Goal: Transaction & Acquisition: Download file/media

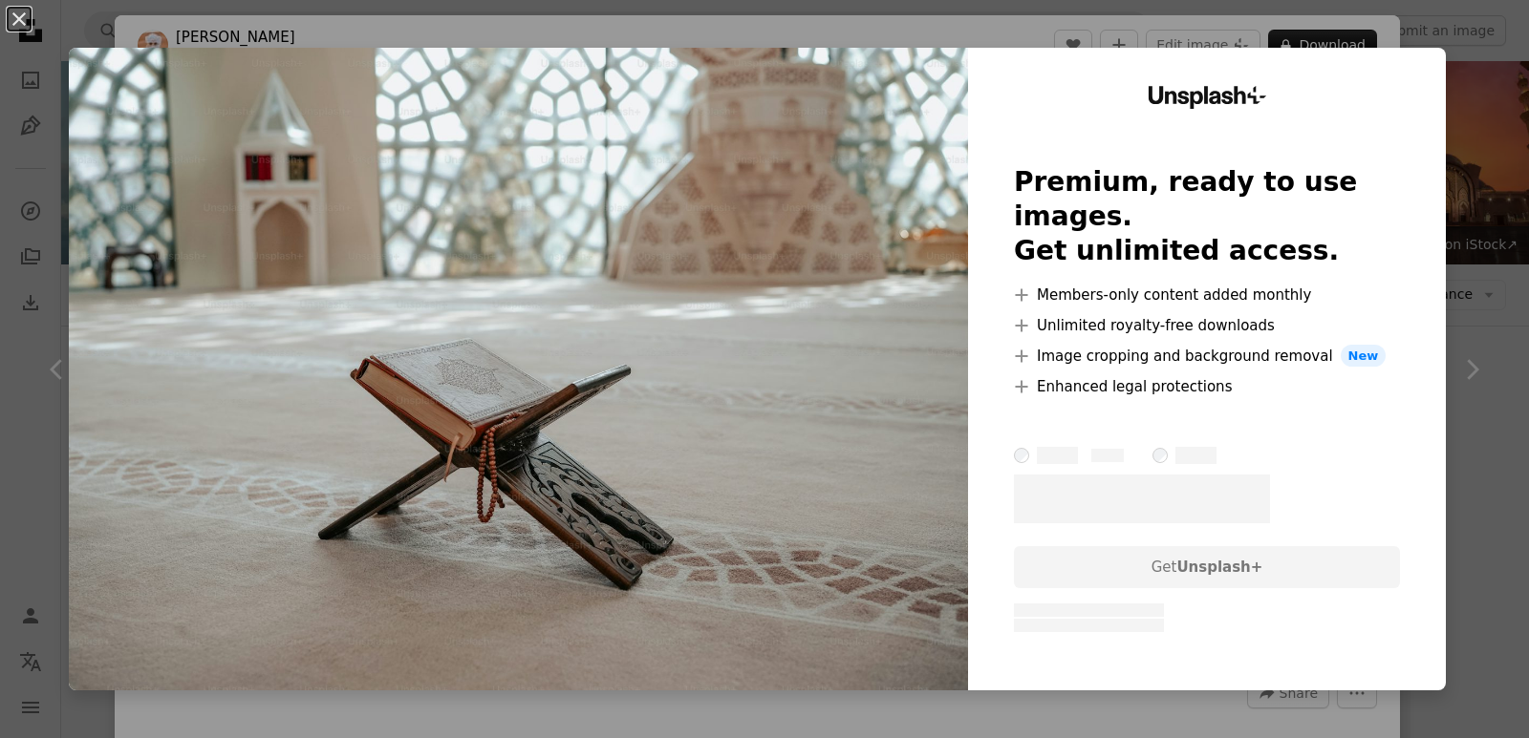
scroll to position [6505, 0]
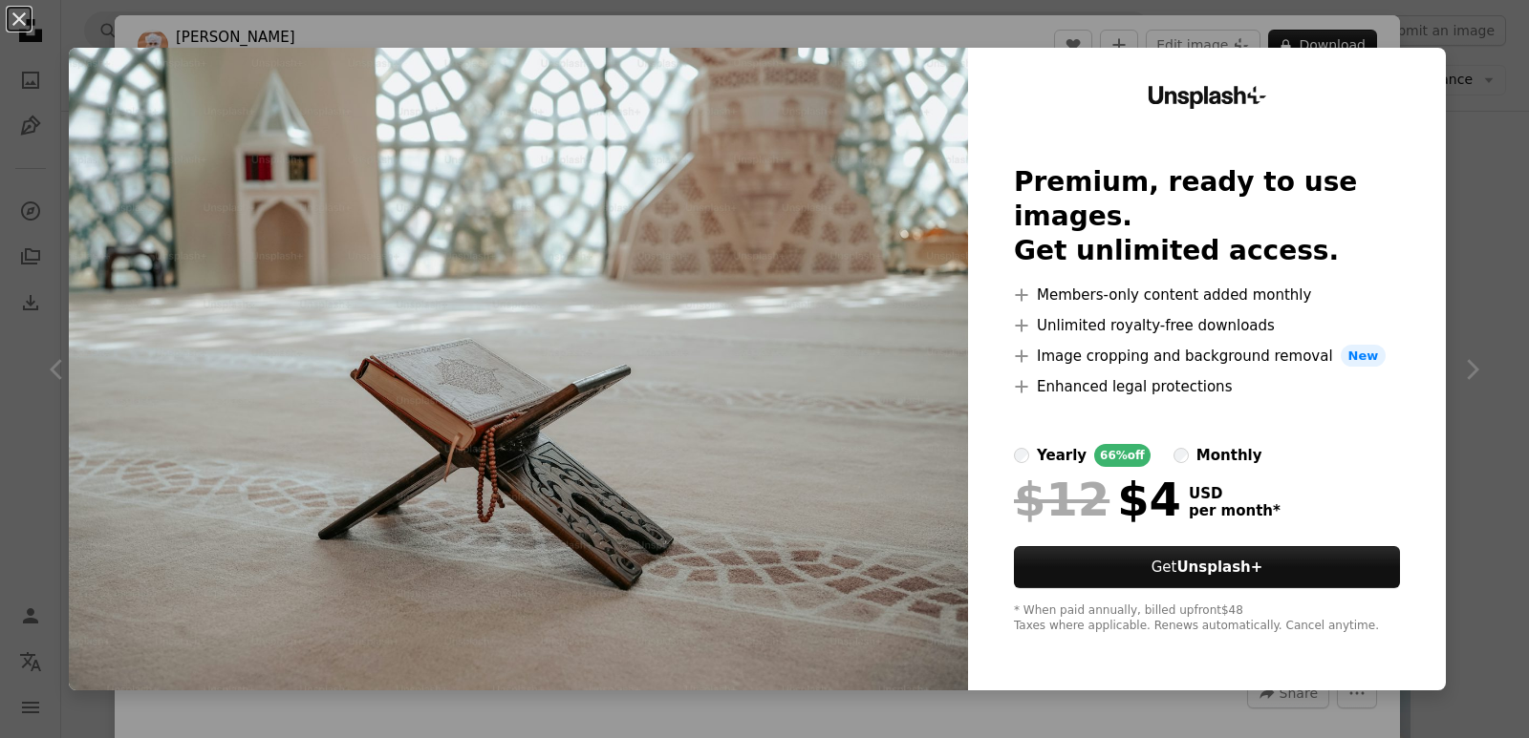
click at [1489, 80] on div "An X shape Unsplash+ Premium, ready to use images. Get unlimited access. A plus…" at bounding box center [764, 369] width 1529 height 738
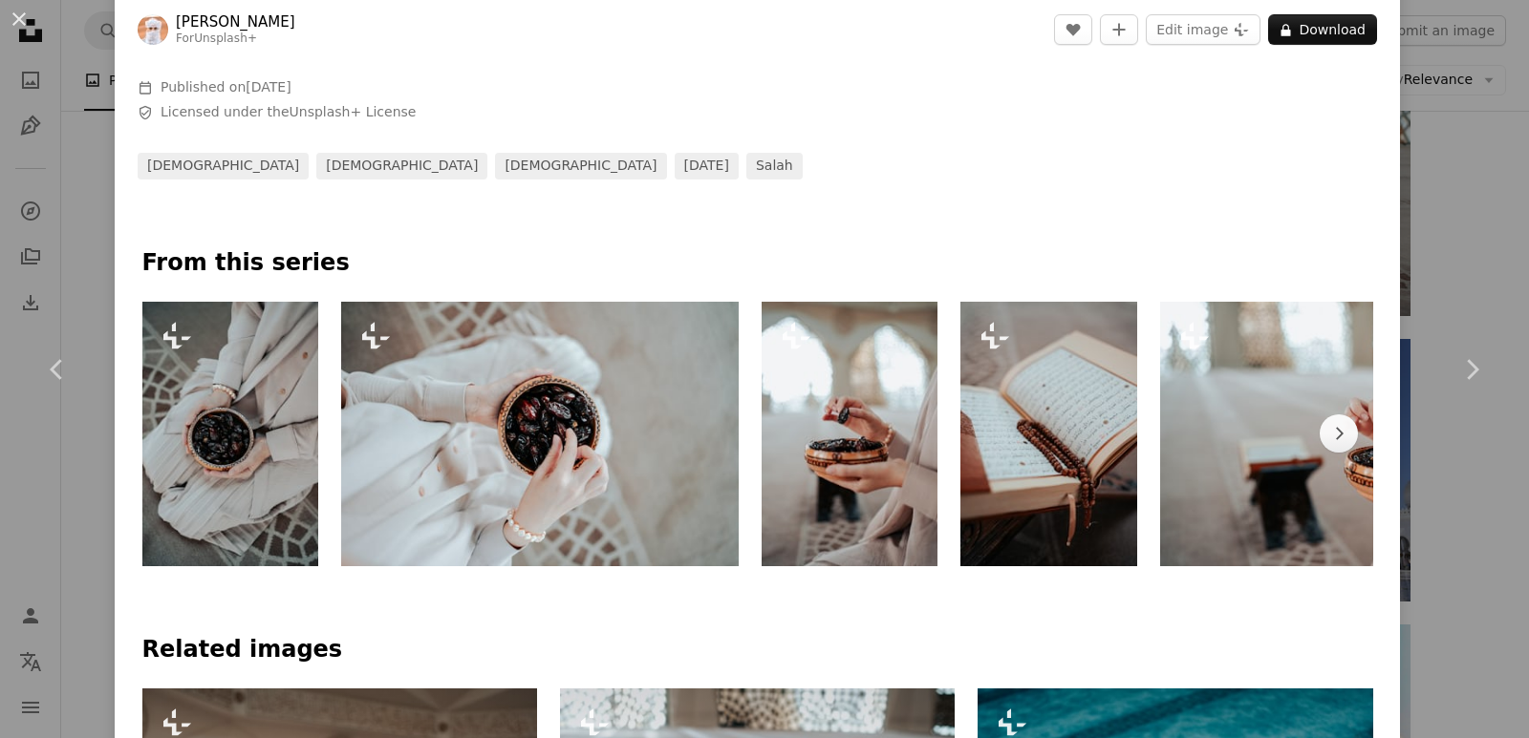
scroll to position [669, 0]
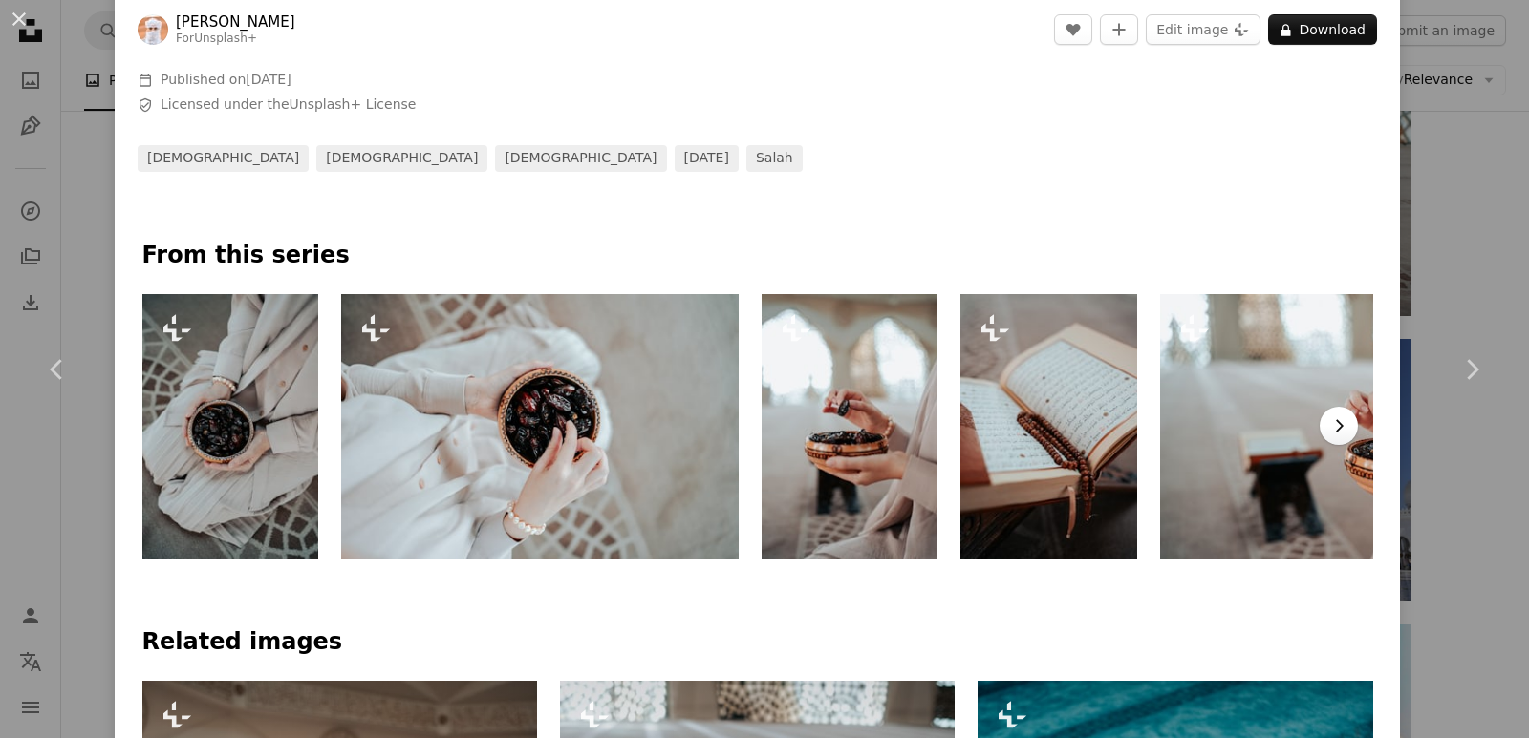
click at [1334, 424] on icon "Chevron right" at bounding box center [1338, 426] width 19 height 19
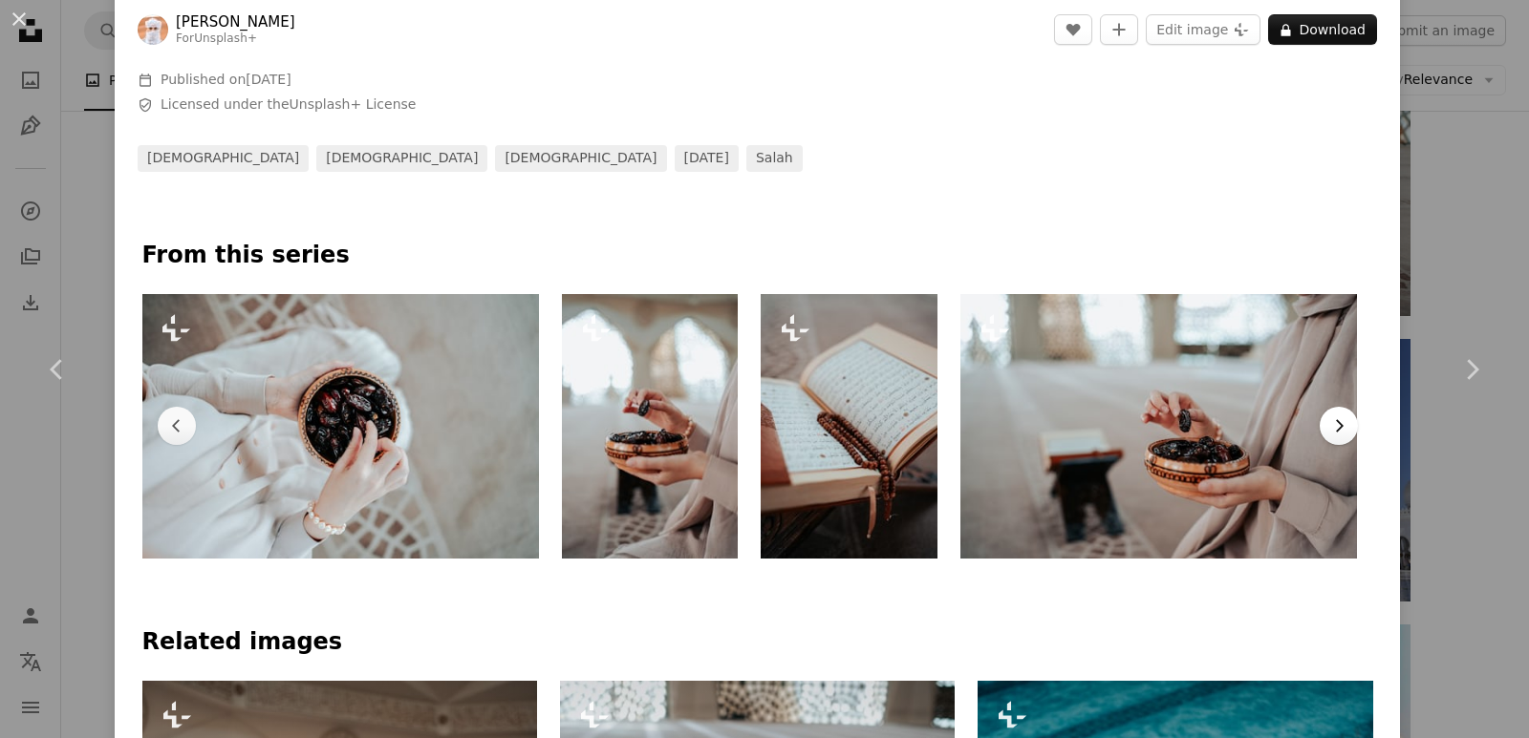
click at [1334, 424] on icon "Chevron right" at bounding box center [1338, 426] width 19 height 19
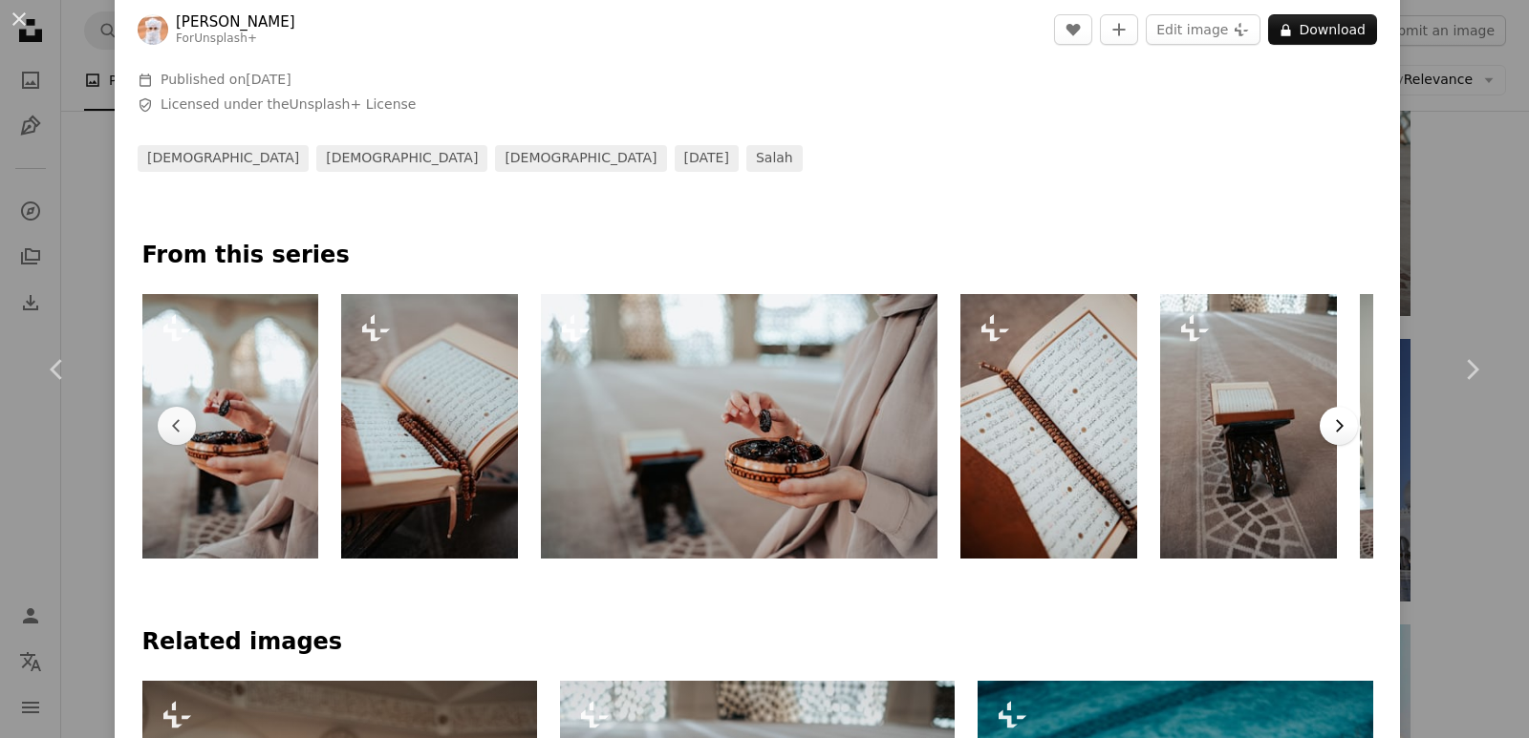
click at [1334, 424] on icon "Chevron right" at bounding box center [1338, 426] width 19 height 19
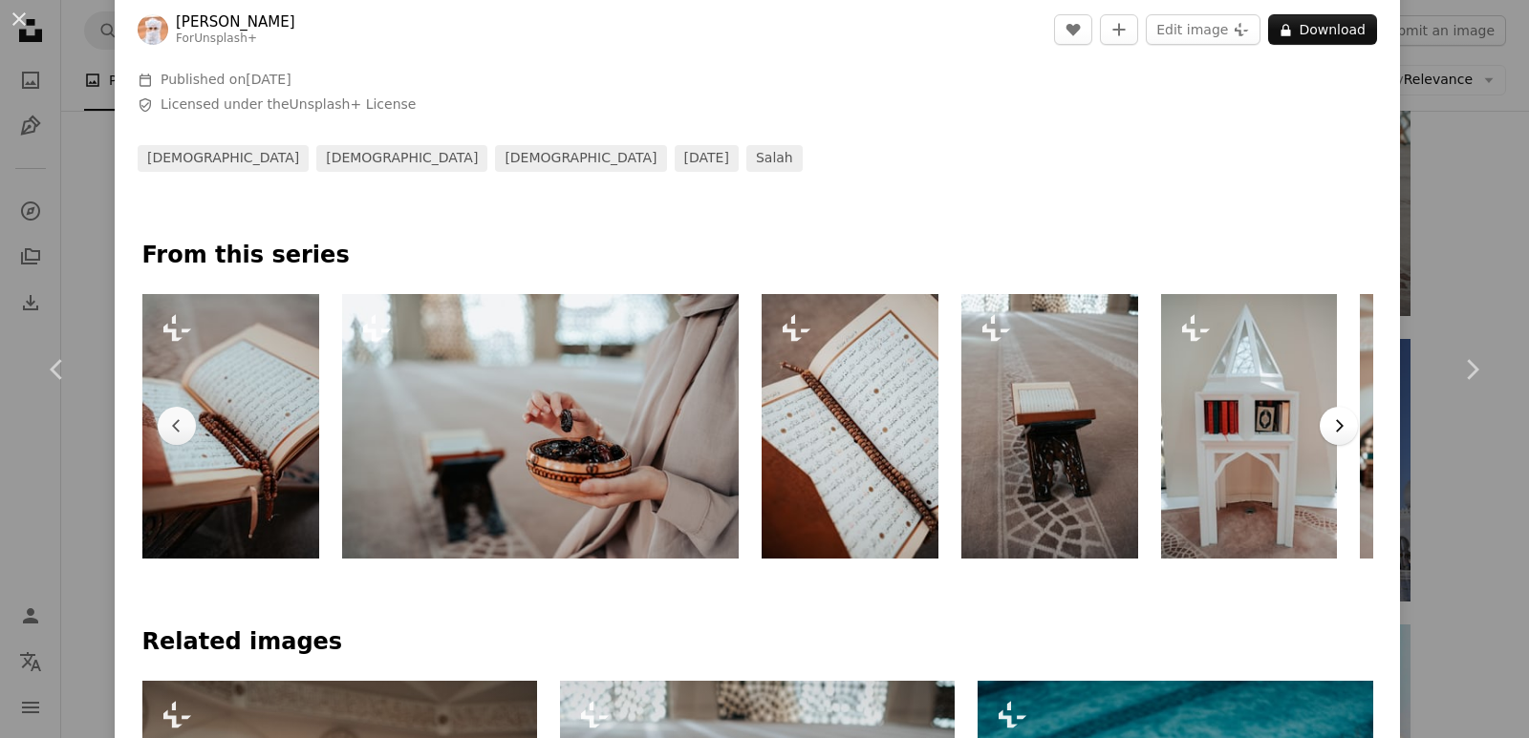
scroll to position [0, 819]
click at [1334, 424] on icon "Chevron right" at bounding box center [1338, 426] width 19 height 19
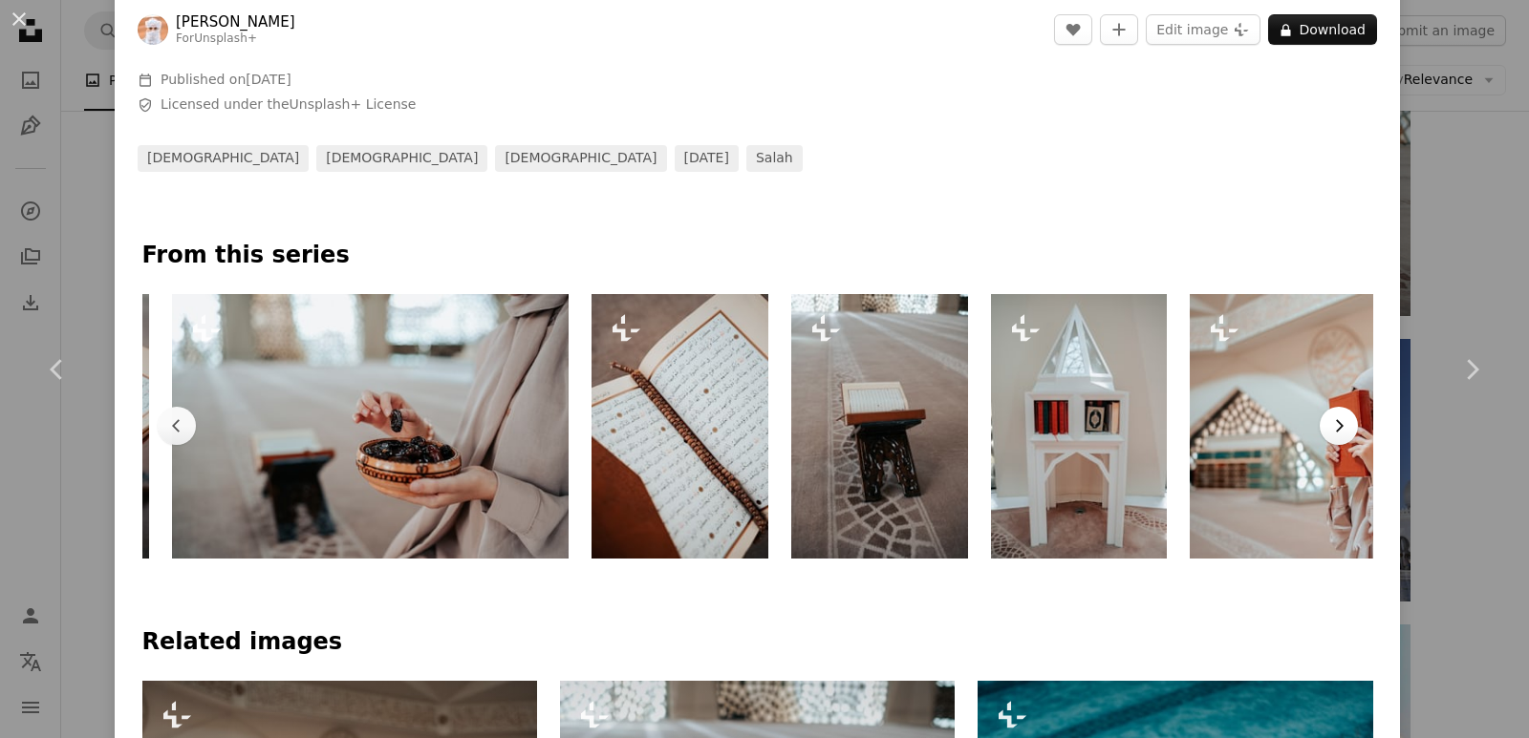
scroll to position [0, 1017]
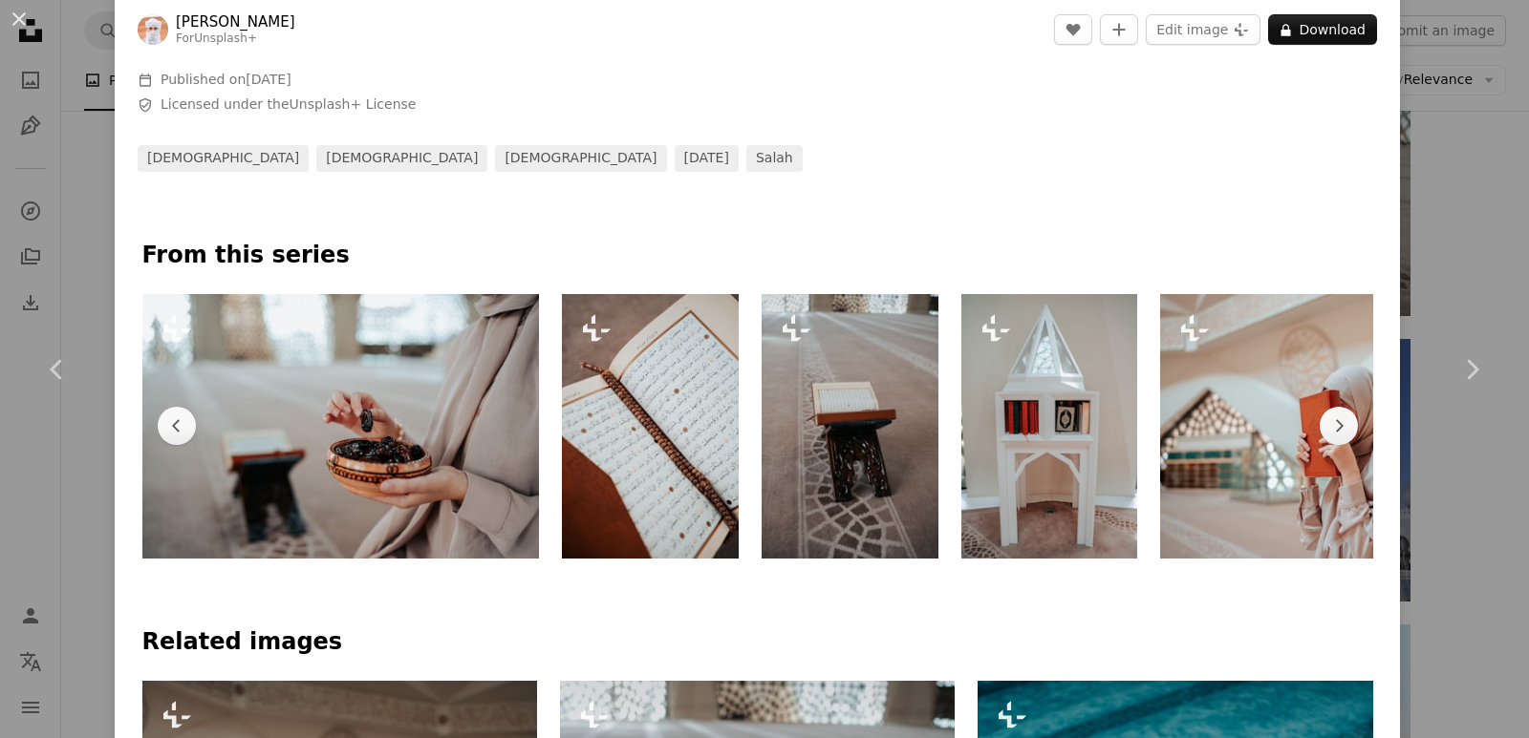
click at [801, 361] on img at bounding box center [849, 426] width 177 height 265
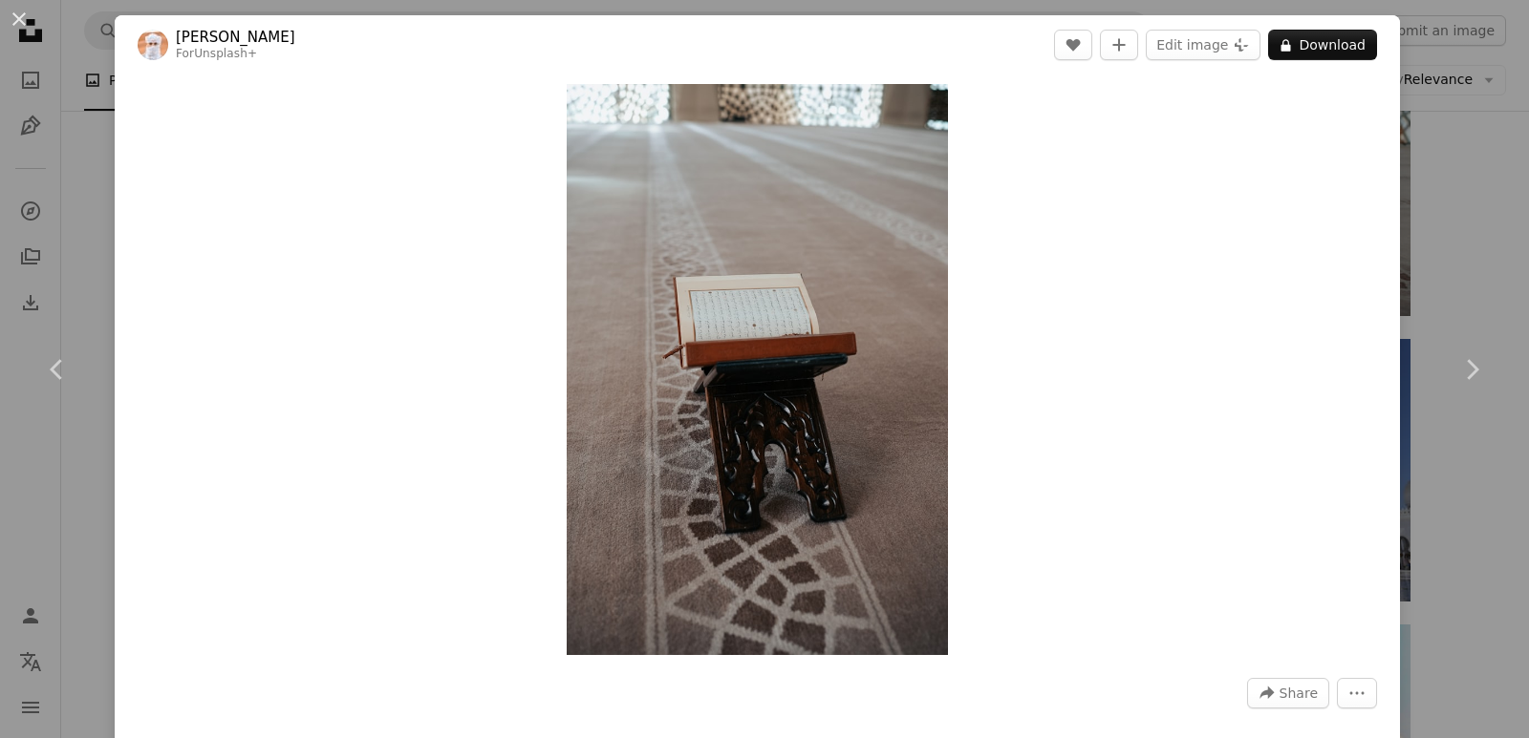
click at [0, 270] on div "An X shape Chevron left Chevron right Ahmed For Unsplash+ A heart A plus sign E…" at bounding box center [764, 369] width 1529 height 738
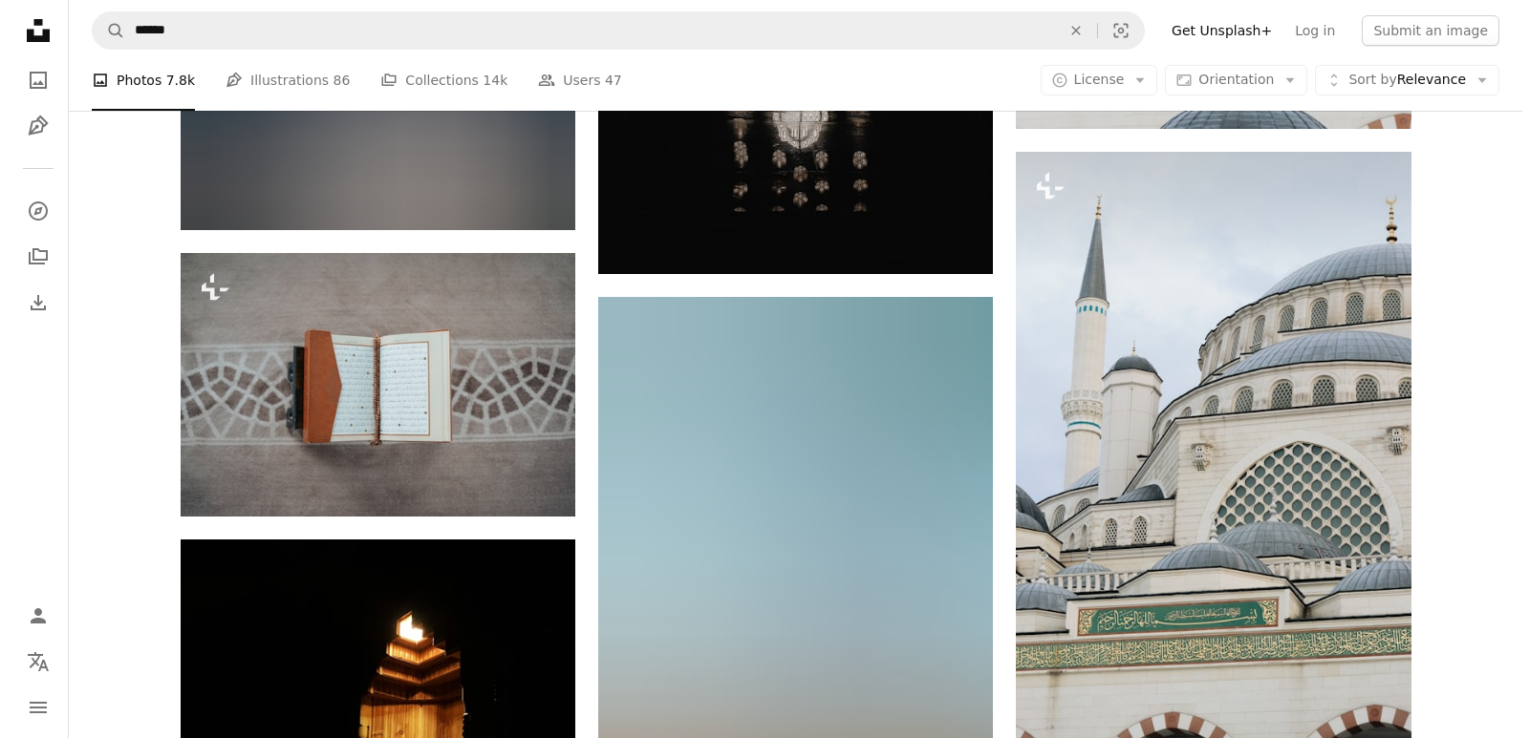
scroll to position [22936, 0]
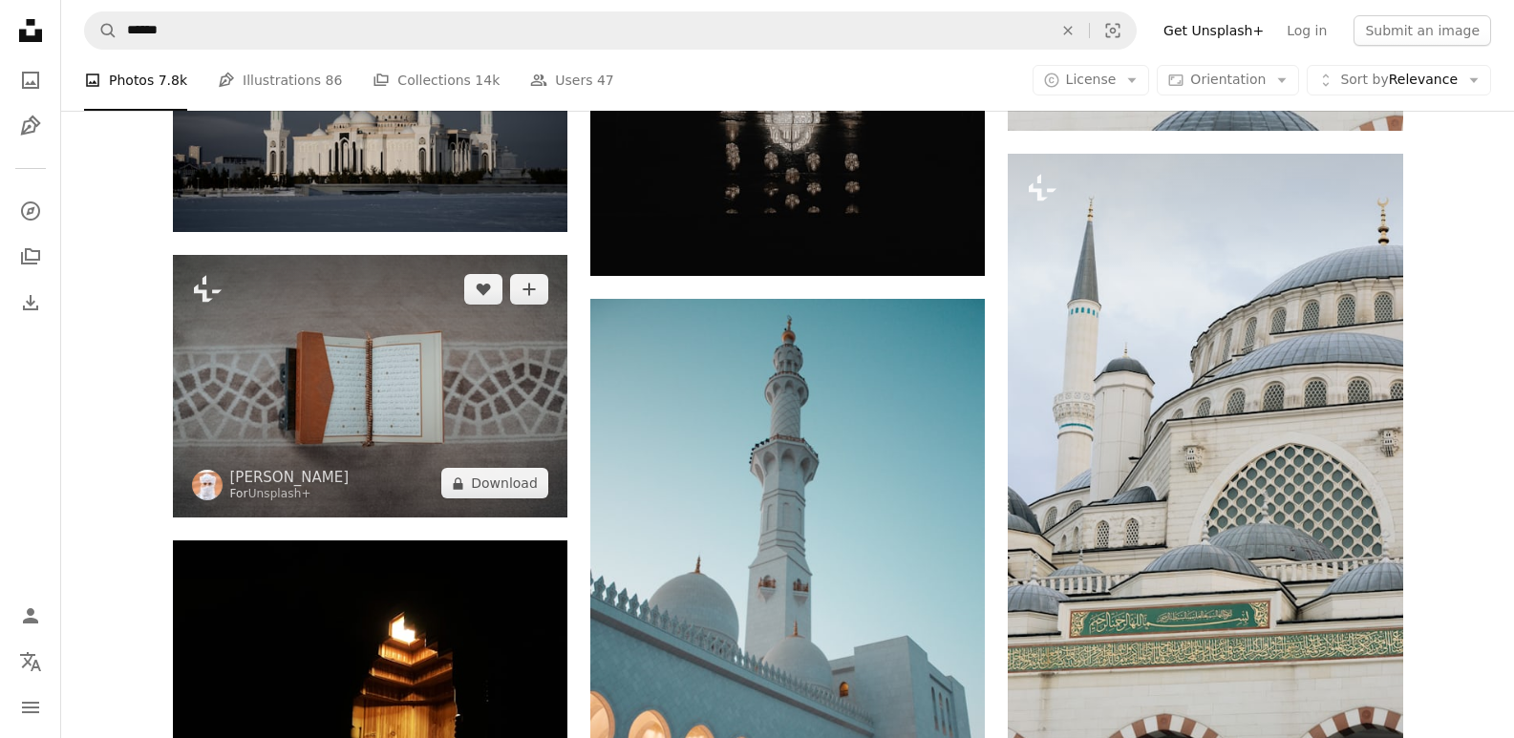
click at [440, 323] on img at bounding box center [370, 386] width 395 height 263
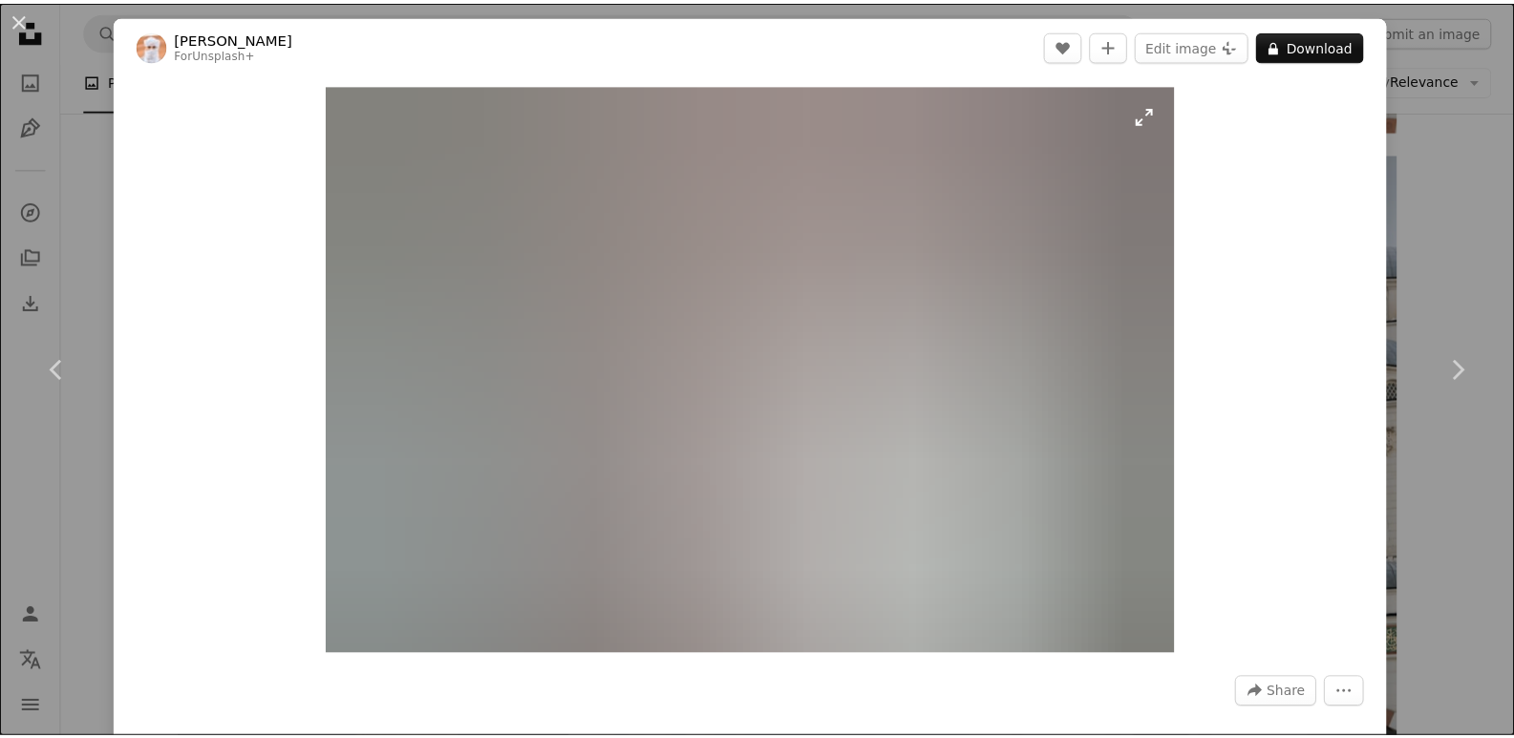
scroll to position [764, 0]
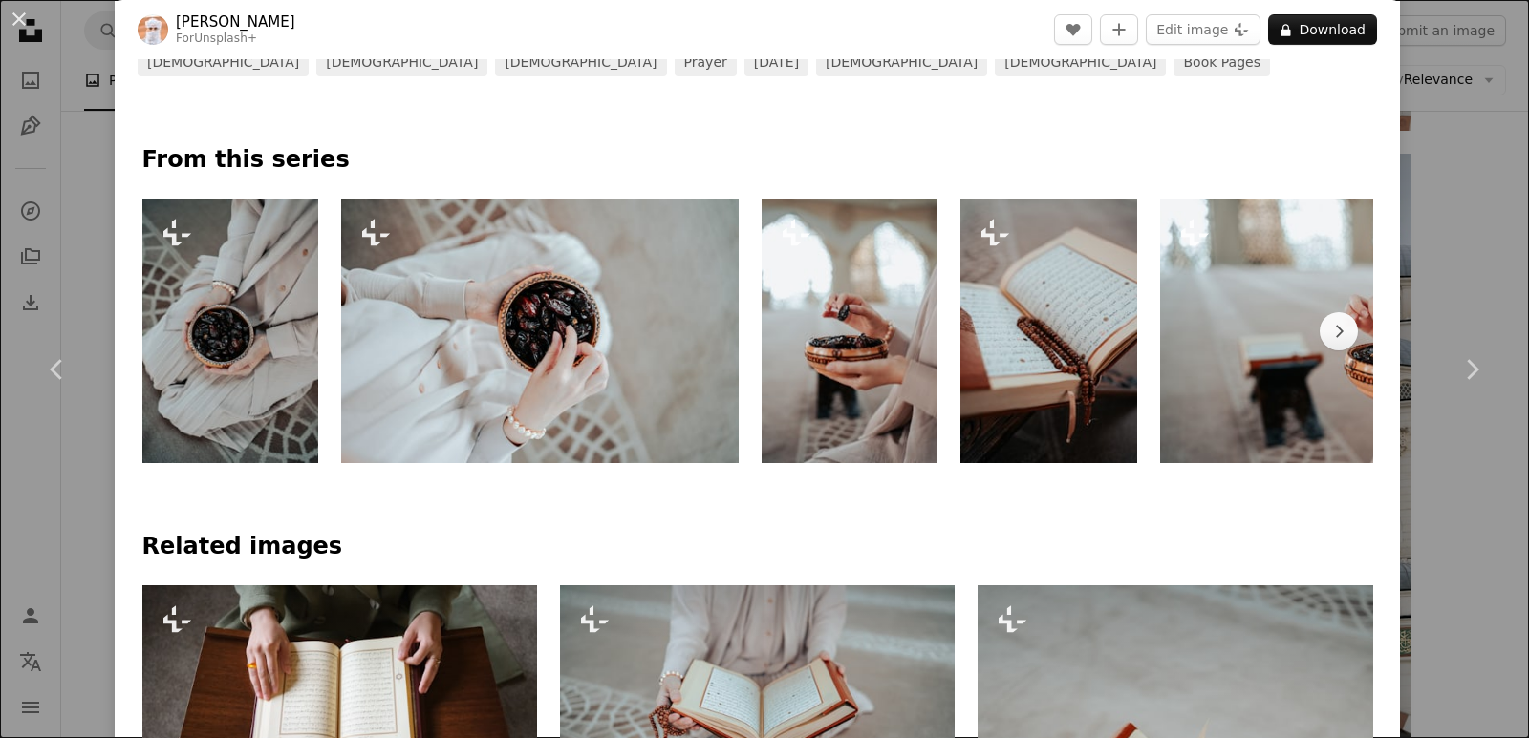
drag, startPoint x: 10, startPoint y: 124, endPoint x: 132, endPoint y: 70, distance: 133.9
click at [10, 124] on div "An X shape Chevron left Chevron right Ahmed For Unsplash+ A heart A plus sign E…" at bounding box center [764, 369] width 1529 height 738
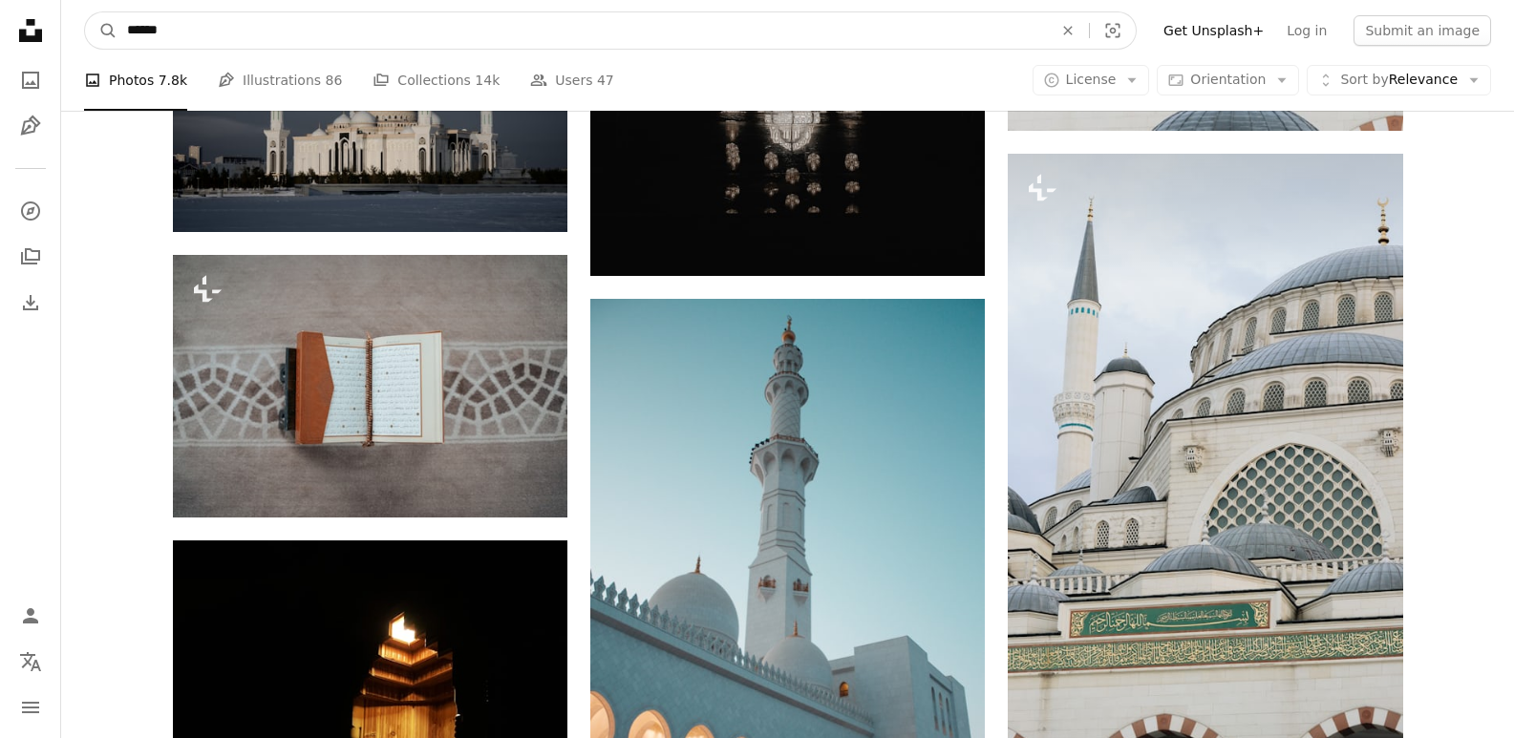
click at [241, 38] on input "******" at bounding box center [583, 30] width 930 height 36
type input "**********"
click at [85, 12] on button "A magnifying glass" at bounding box center [101, 30] width 32 height 36
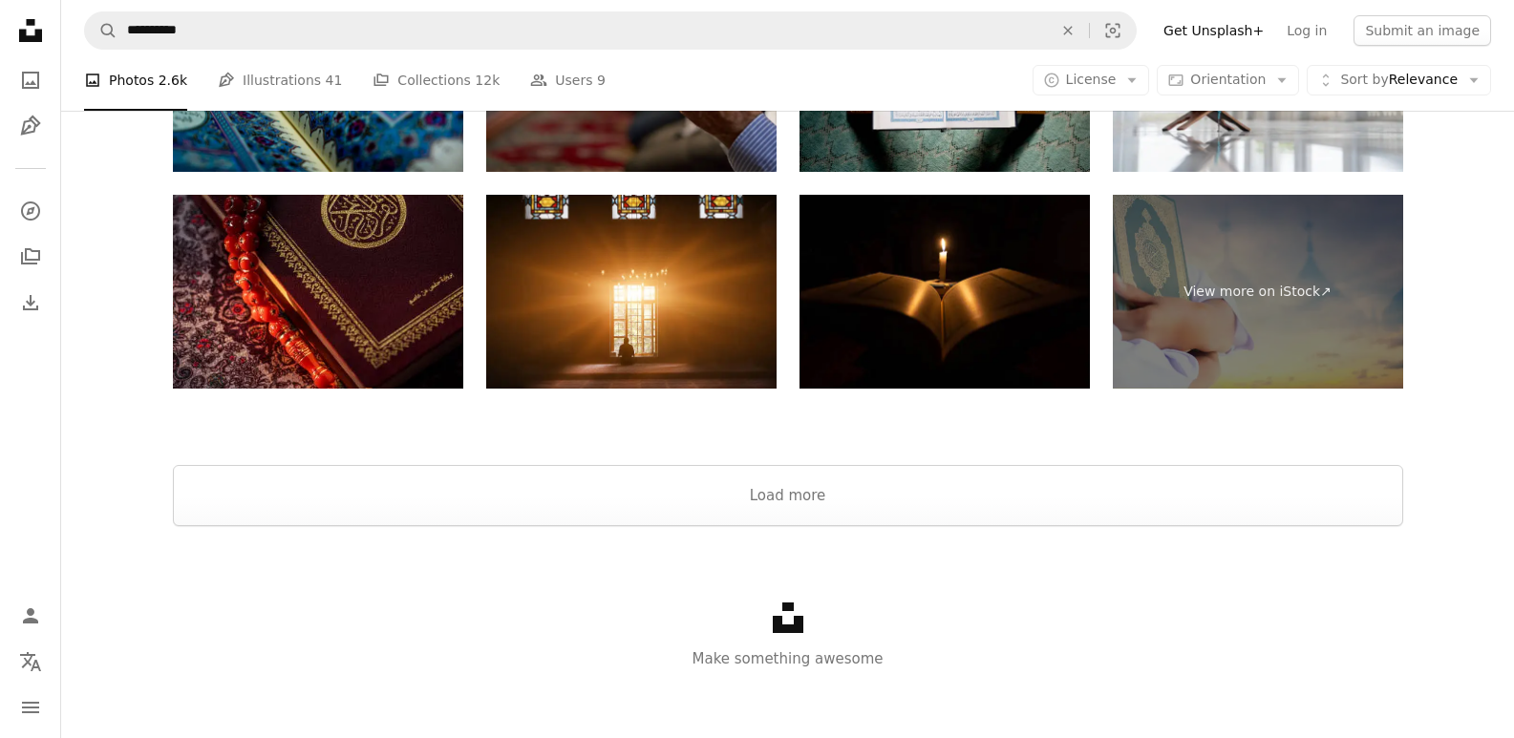
scroll to position [3775, 0]
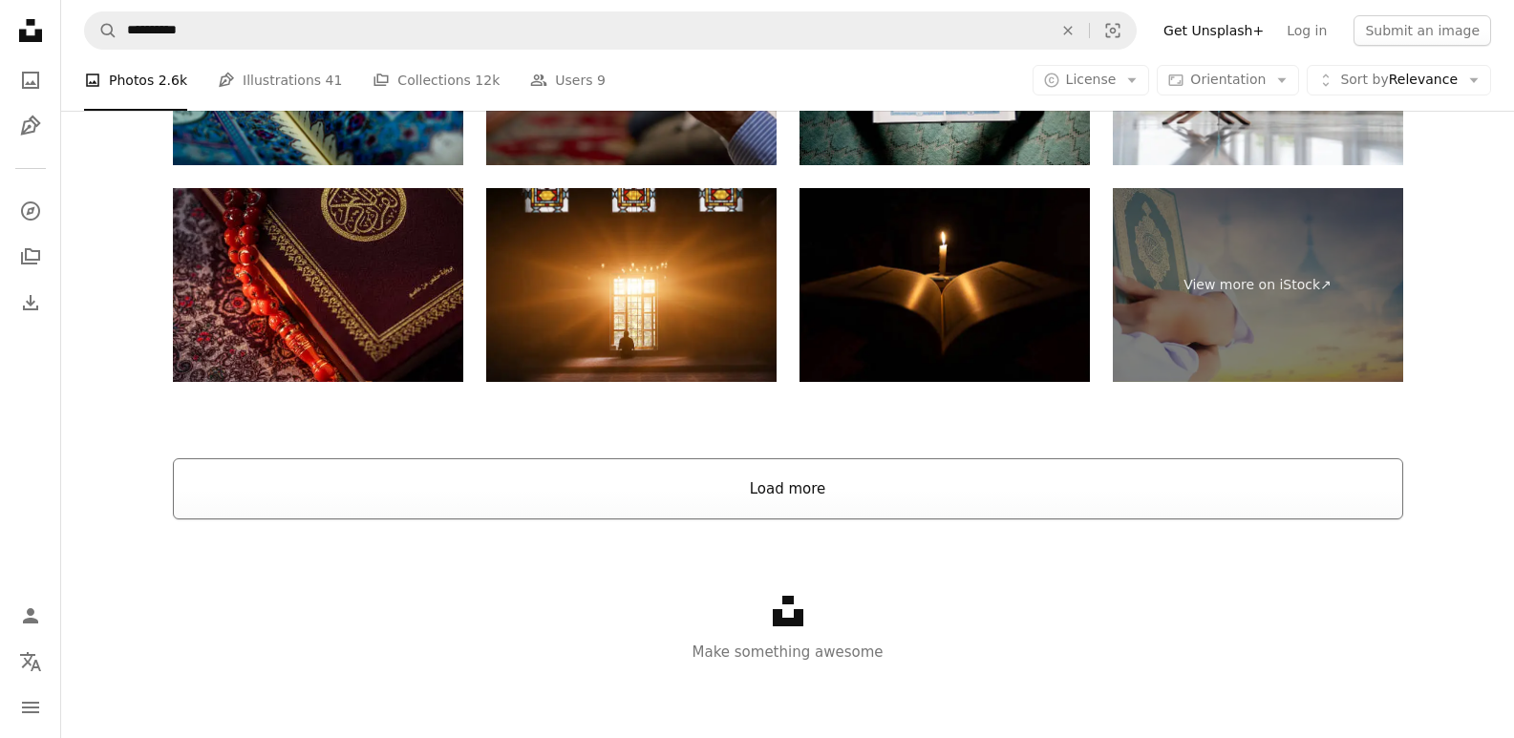
click at [826, 498] on button "Load more" at bounding box center [788, 489] width 1230 height 61
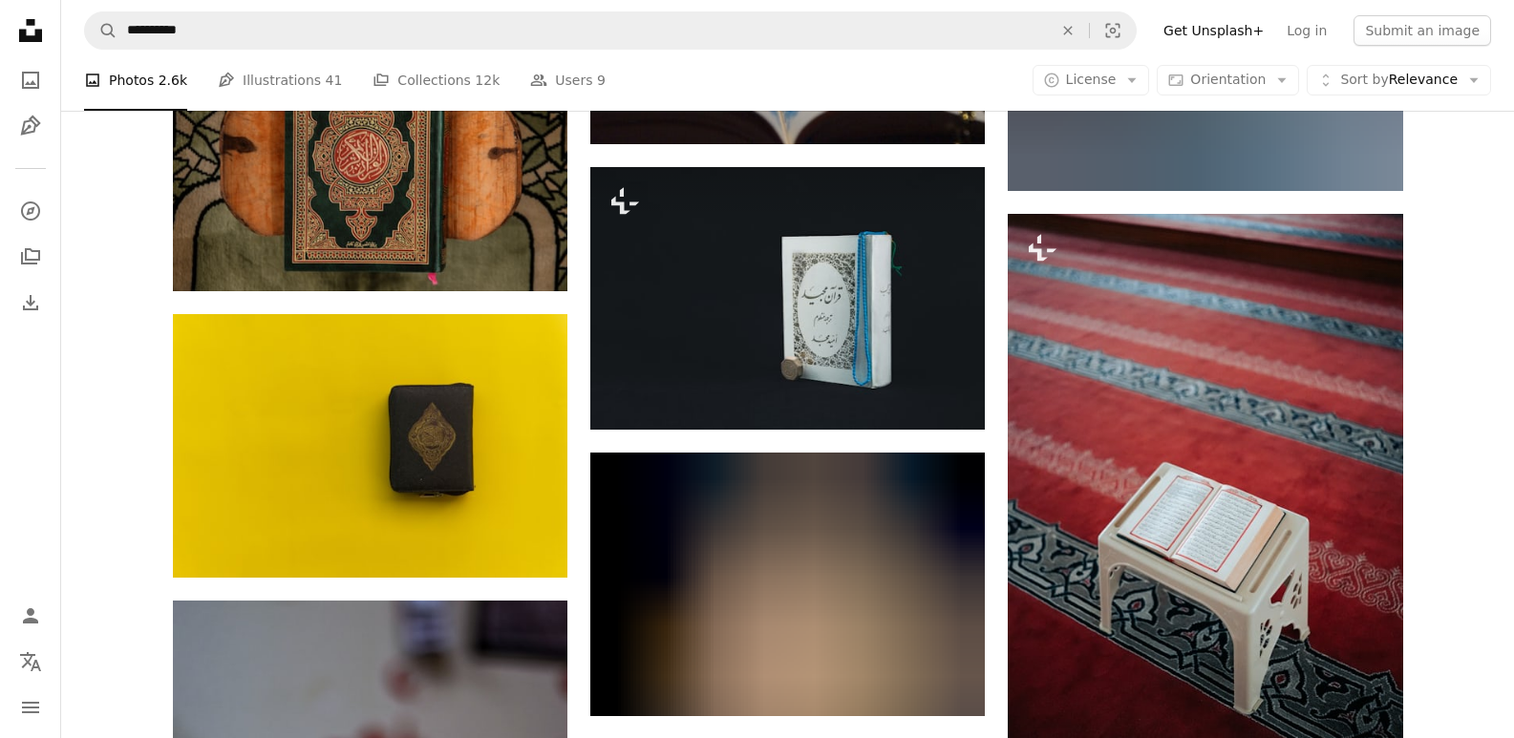
scroll to position [8023, 0]
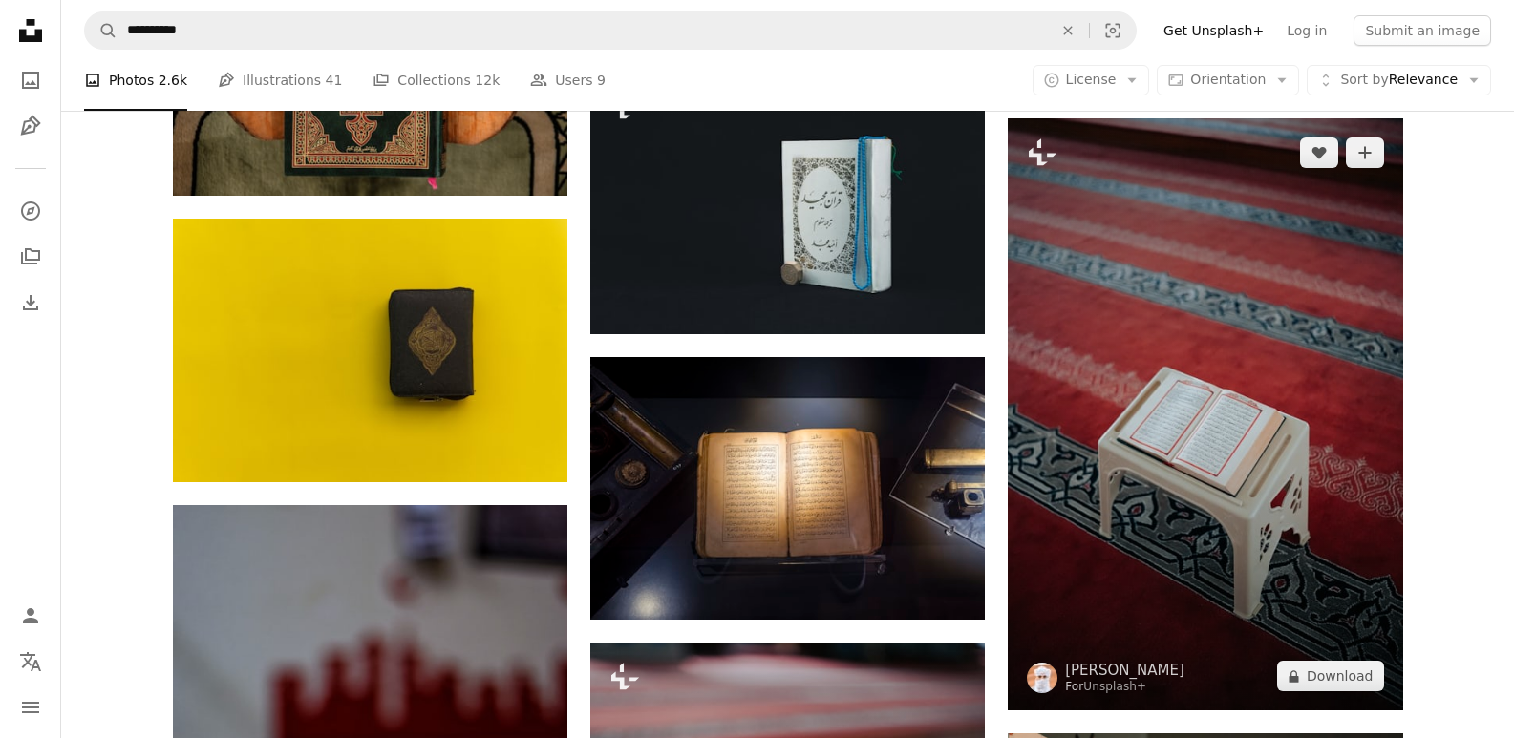
click at [1076, 307] on img at bounding box center [1205, 414] width 395 height 592
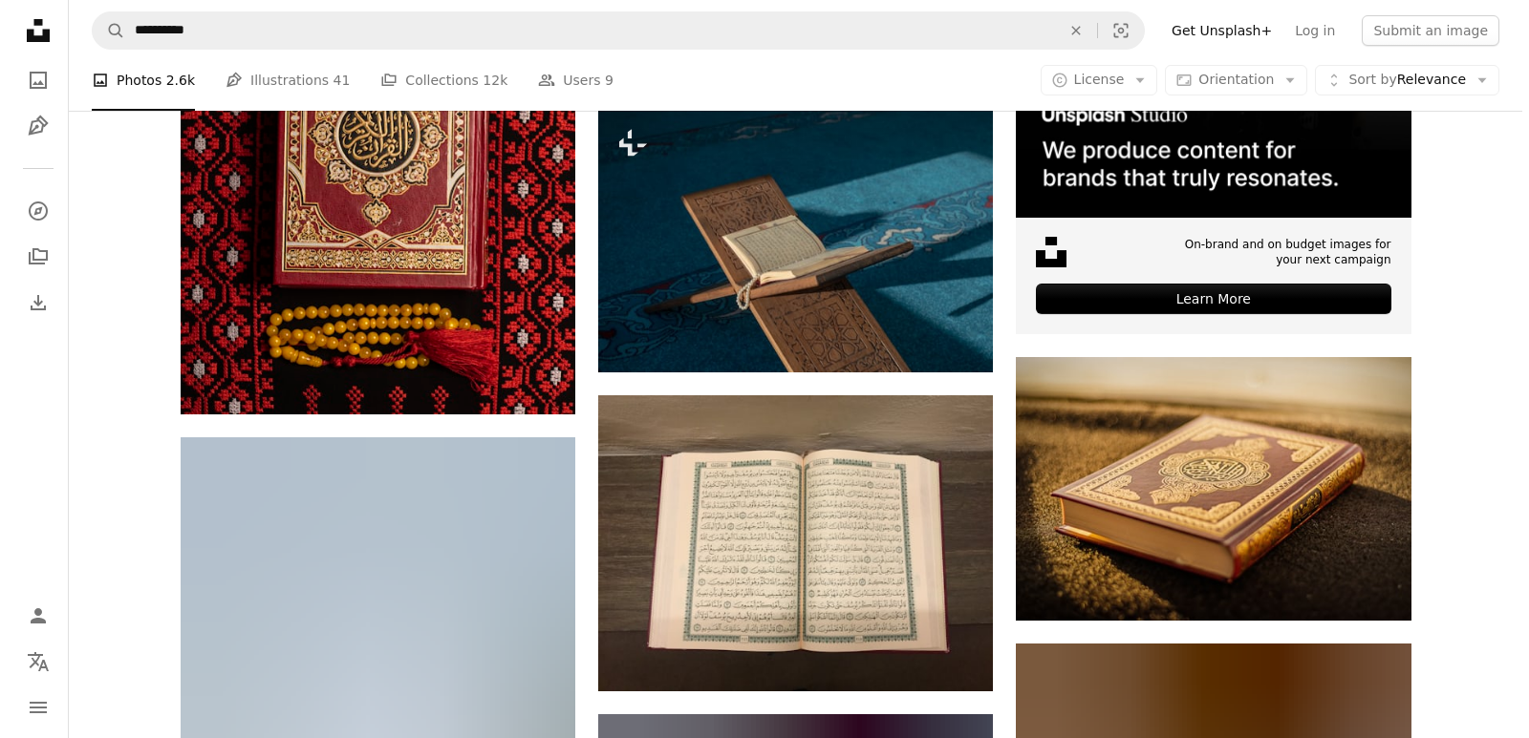
scroll to position [667, 0]
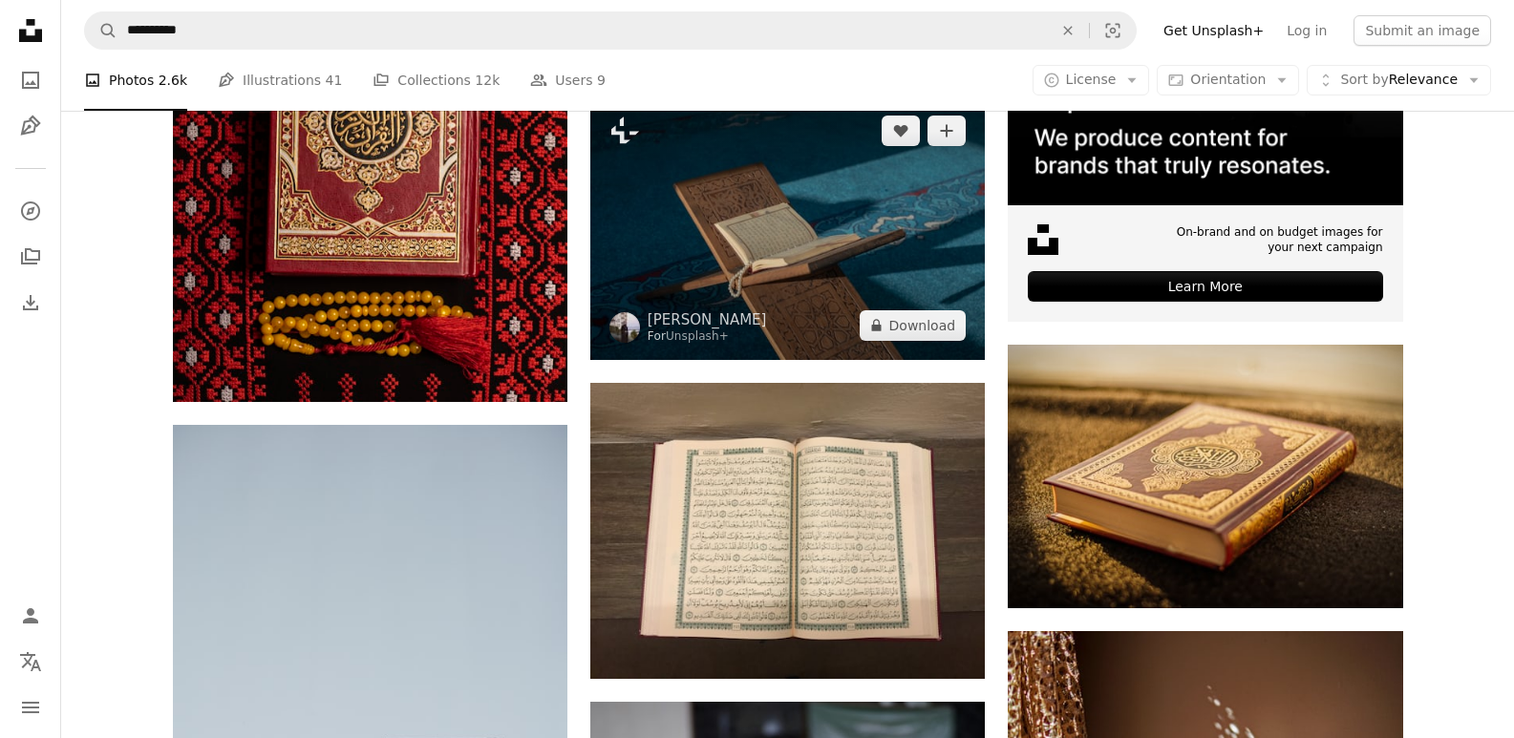
click at [797, 268] on img at bounding box center [787, 227] width 395 height 263
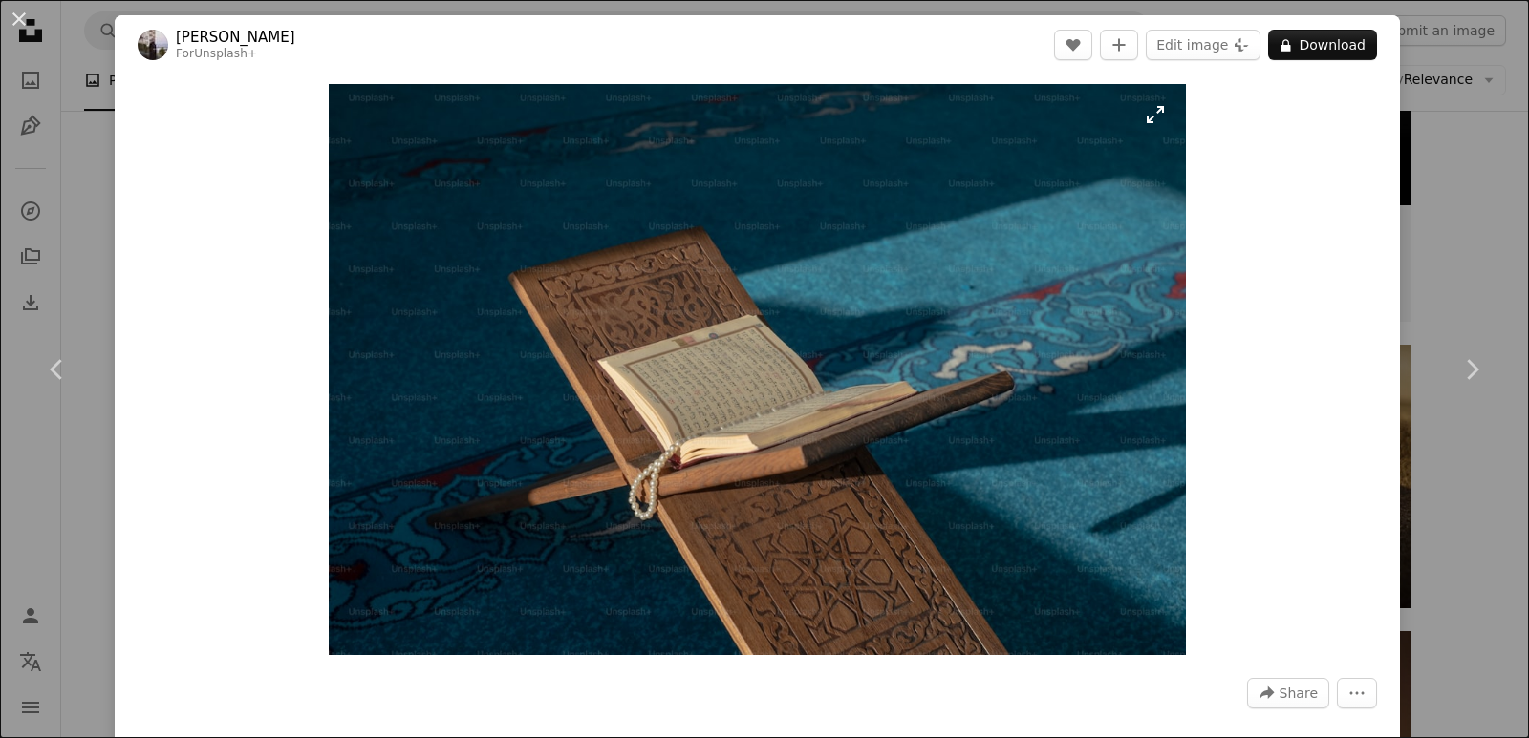
click at [832, 318] on img "Zoom in on this image" at bounding box center [757, 369] width 857 height 571
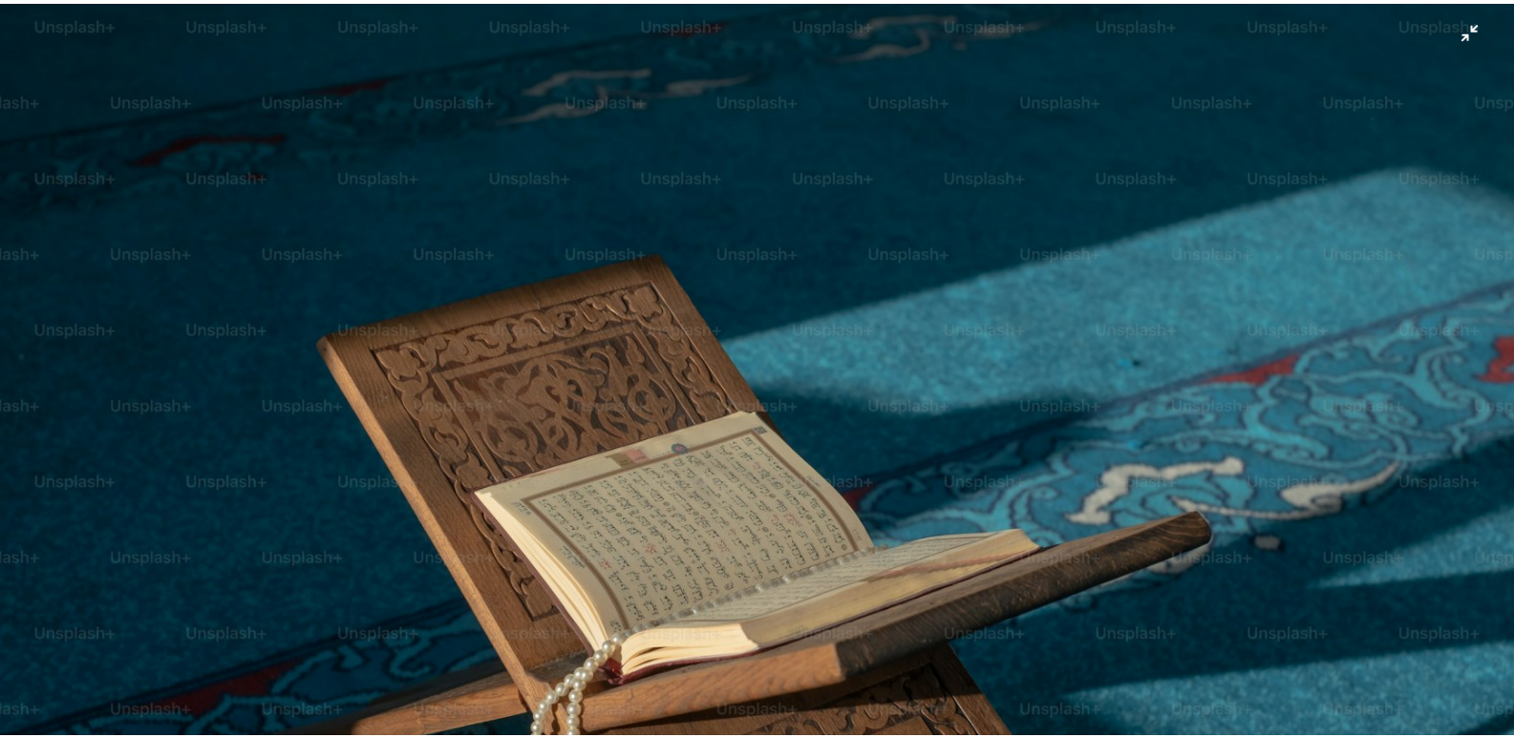
scroll to position [132, 0]
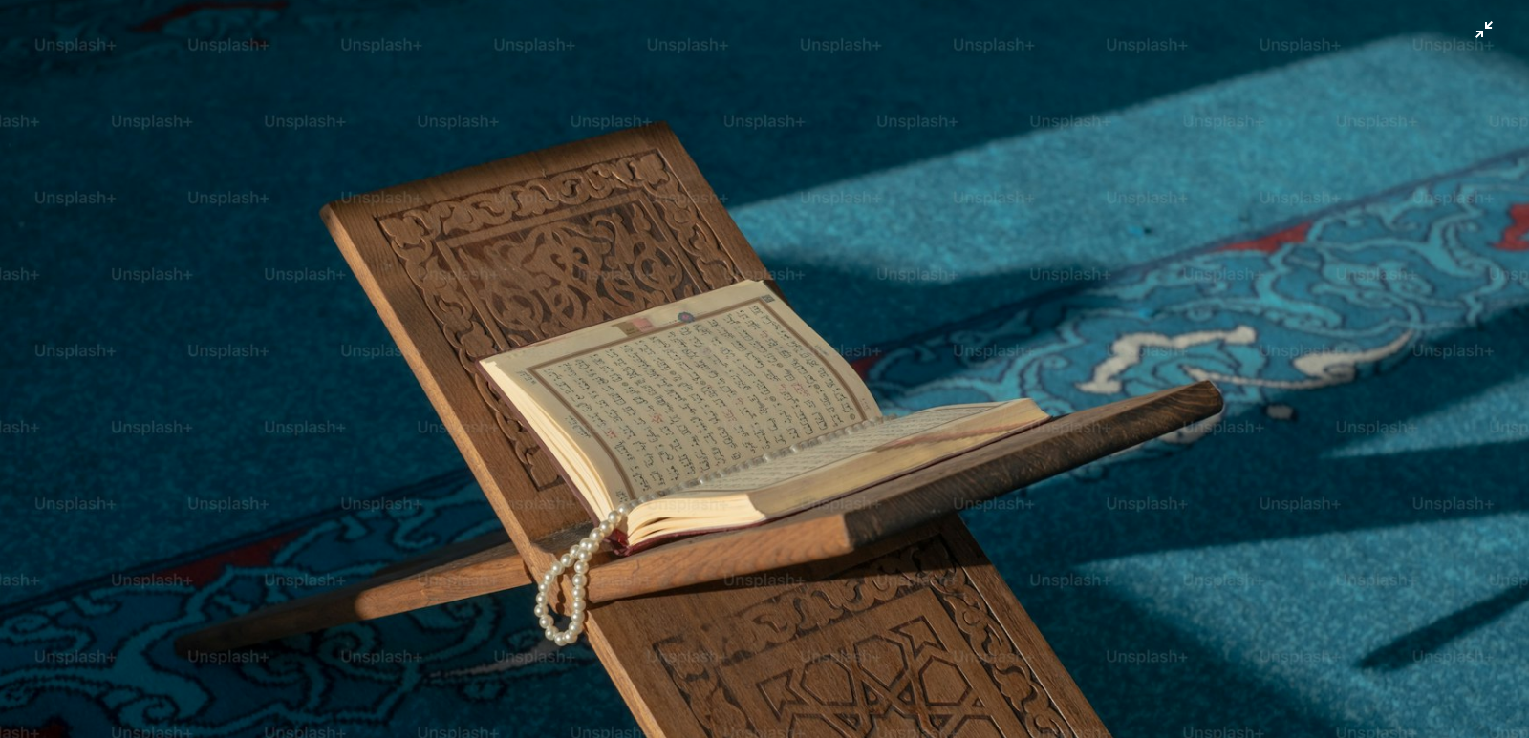
click at [821, 313] on img "Zoom out on this image" at bounding box center [764, 377] width 1530 height 1020
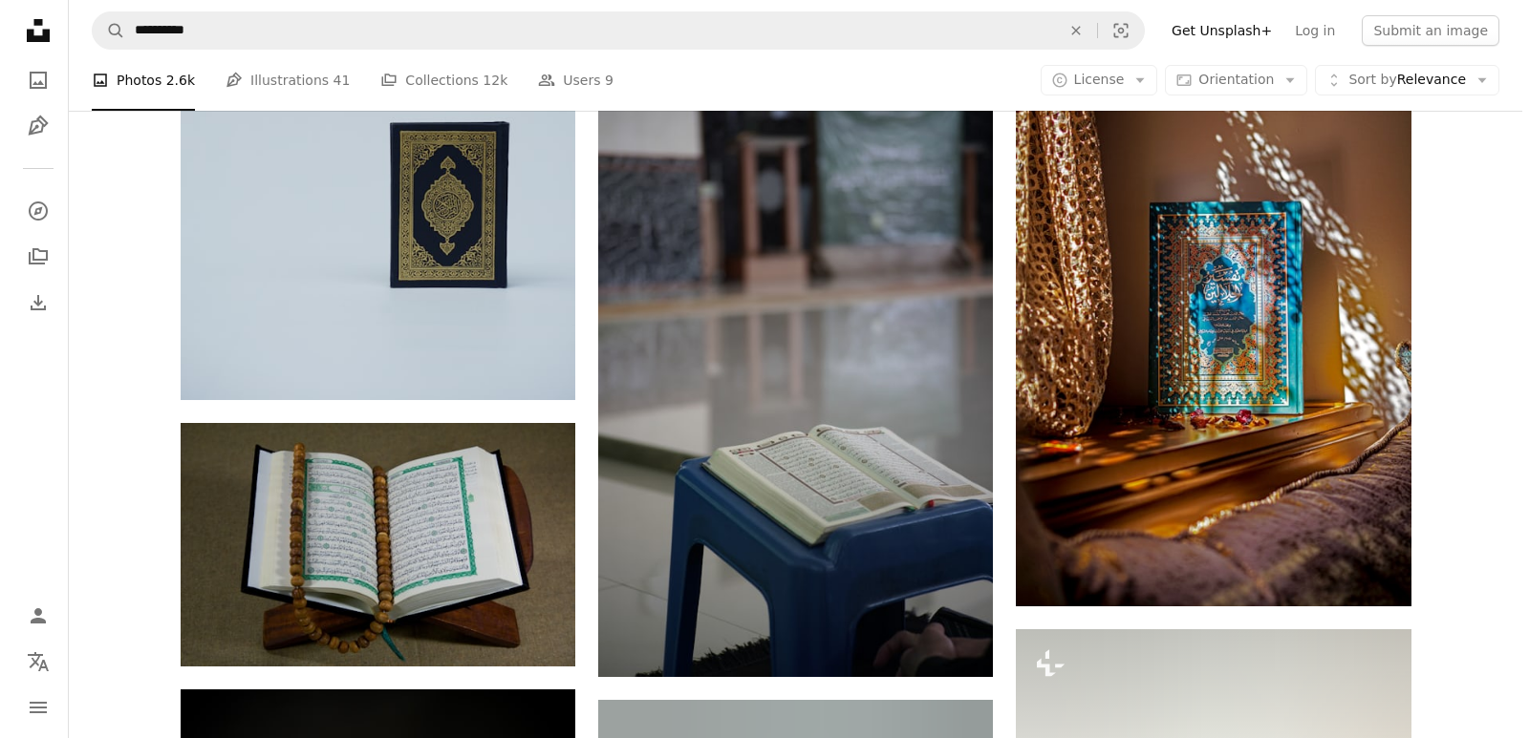
scroll to position [1336, 0]
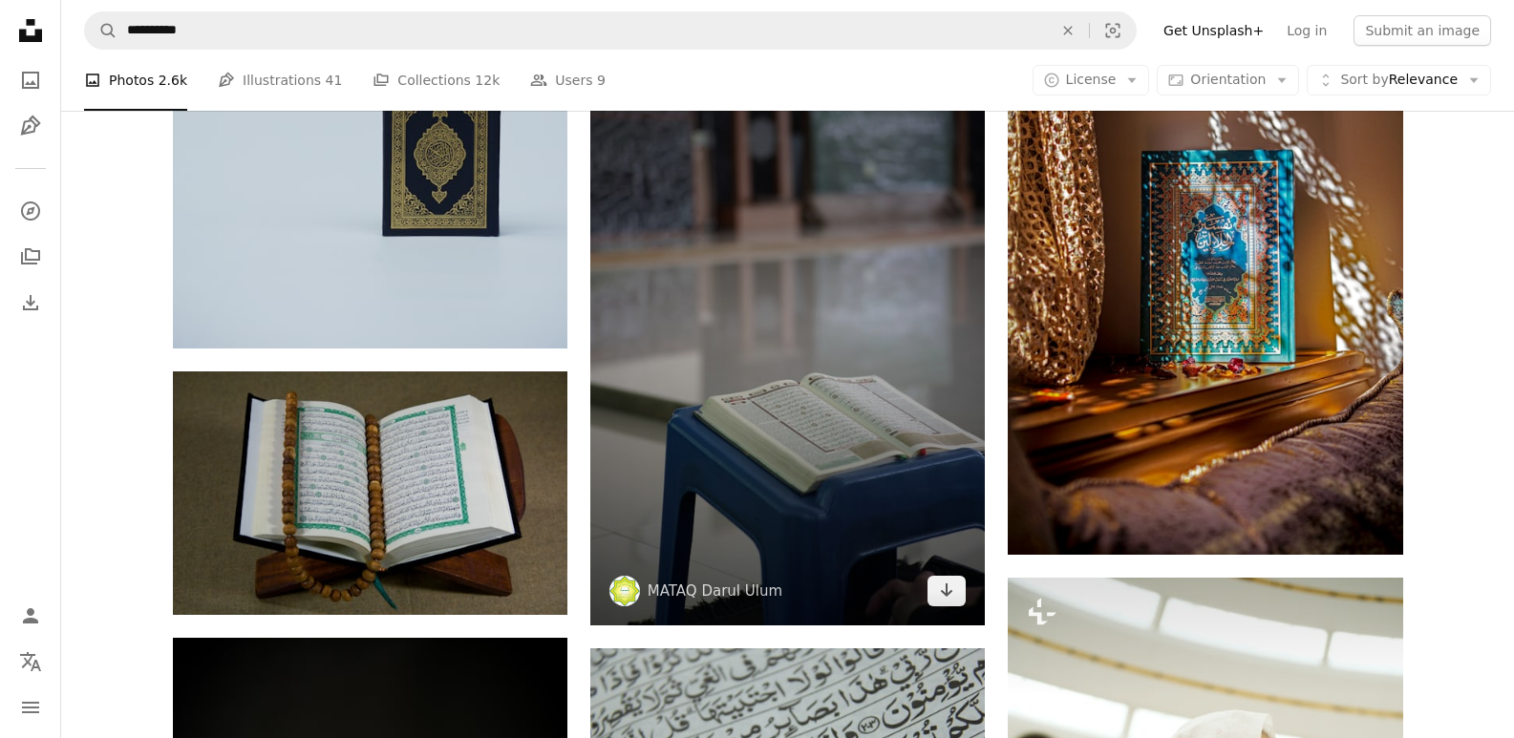
click at [821, 313] on img at bounding box center [787, 329] width 395 height 592
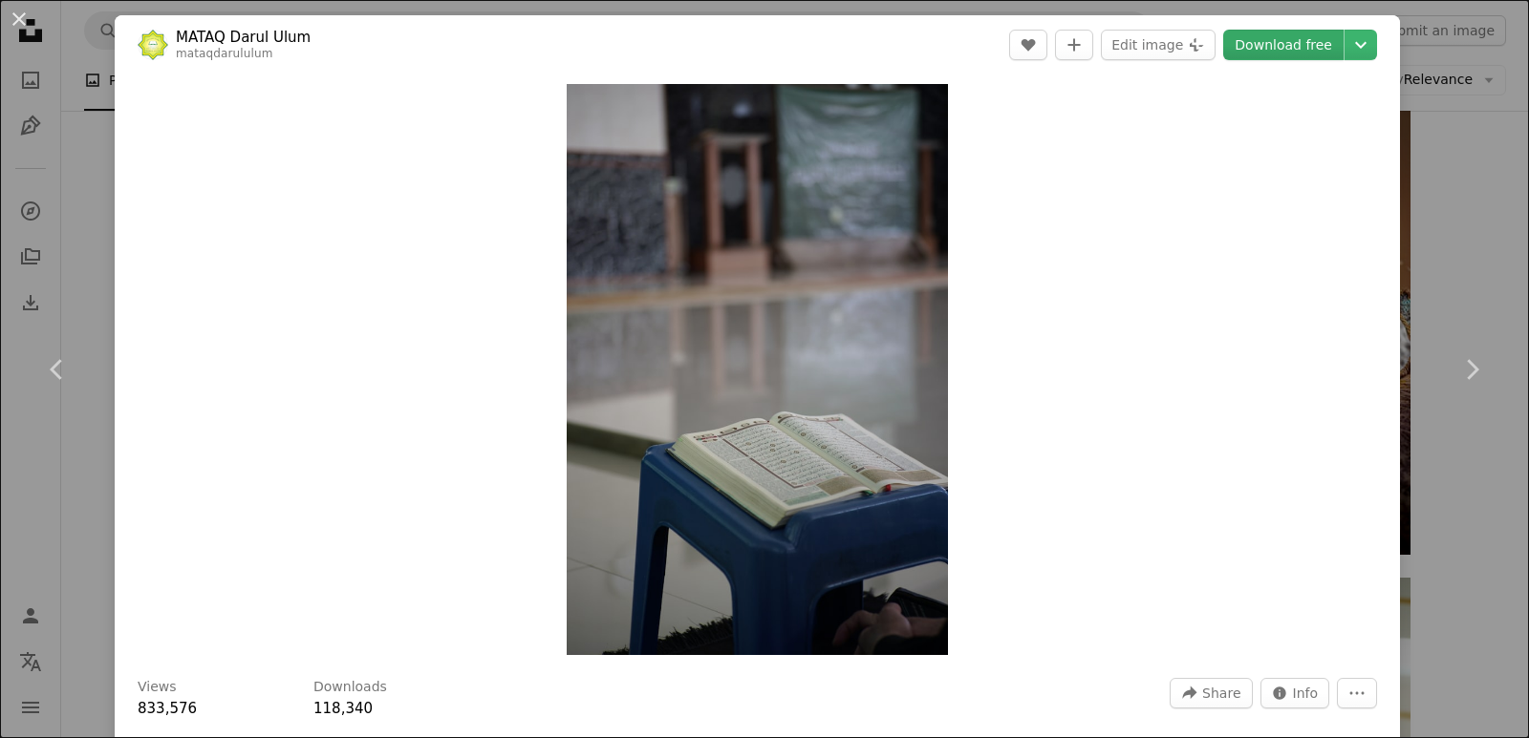
click at [1285, 51] on link "Download free" at bounding box center [1283, 45] width 120 height 31
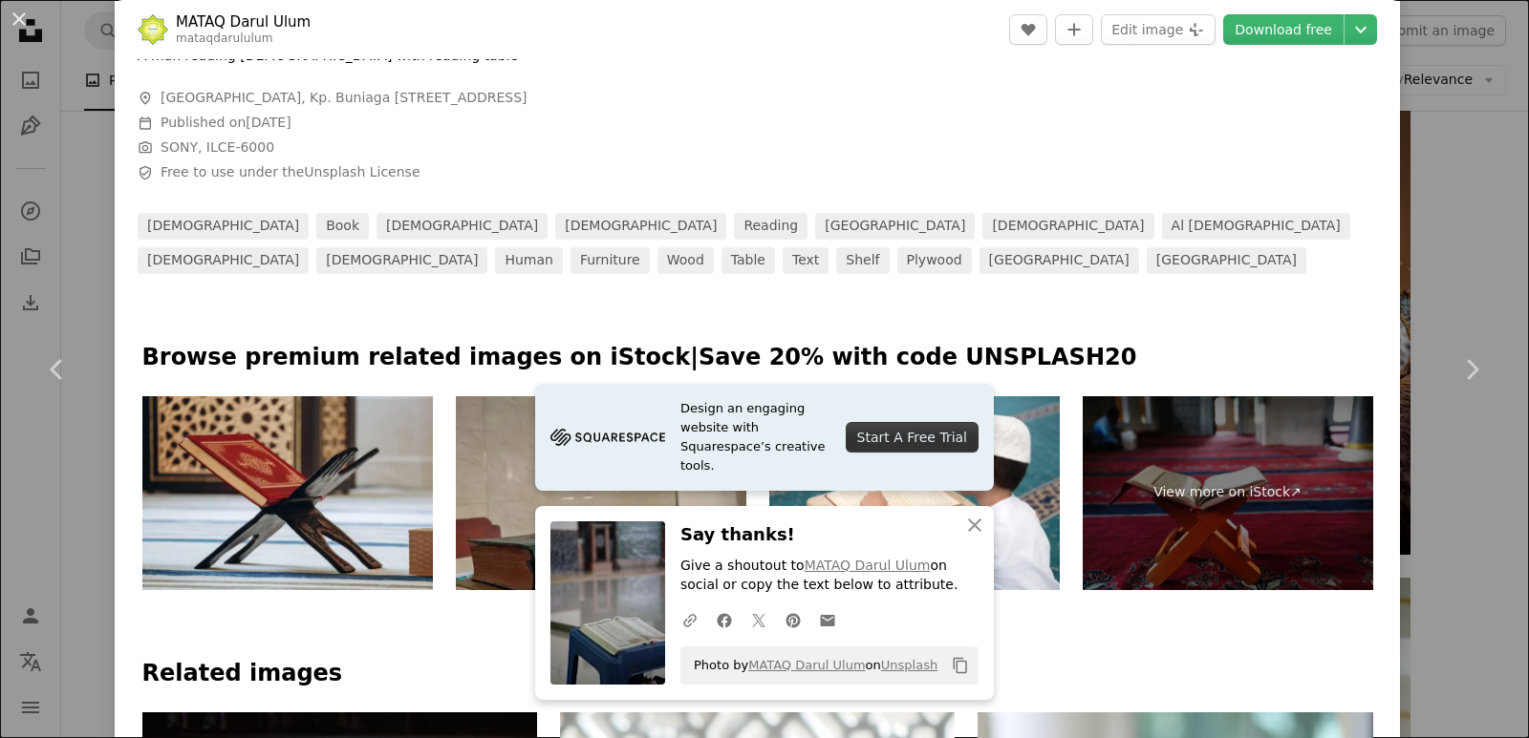
scroll to position [860, 0]
